Goal: Information Seeking & Learning: Learn about a topic

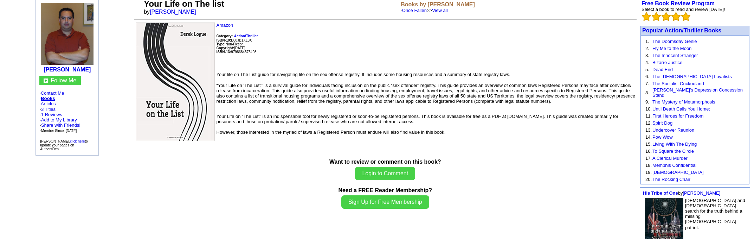
scroll to position [35, 0]
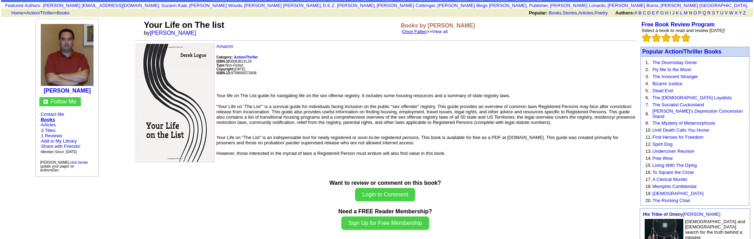
click at [422, 32] on link "Once Fallen" at bounding box center [414, 31] width 25 height 5
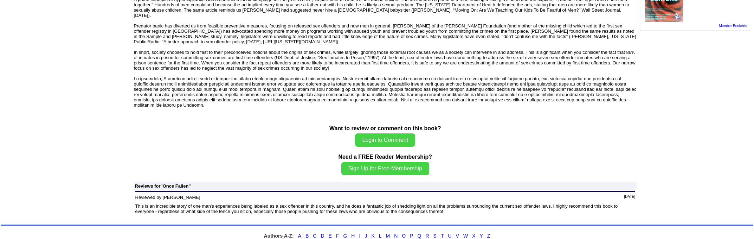
scroll to position [453, 0]
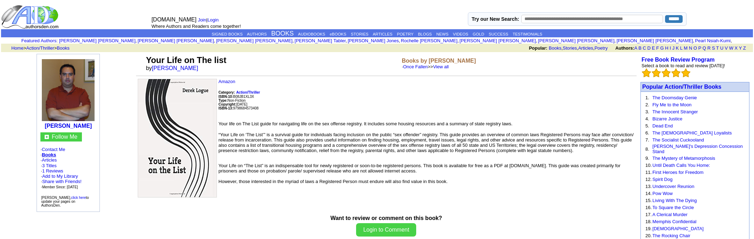
scroll to position [35, 0]
